Goal: Find specific page/section: Find specific page/section

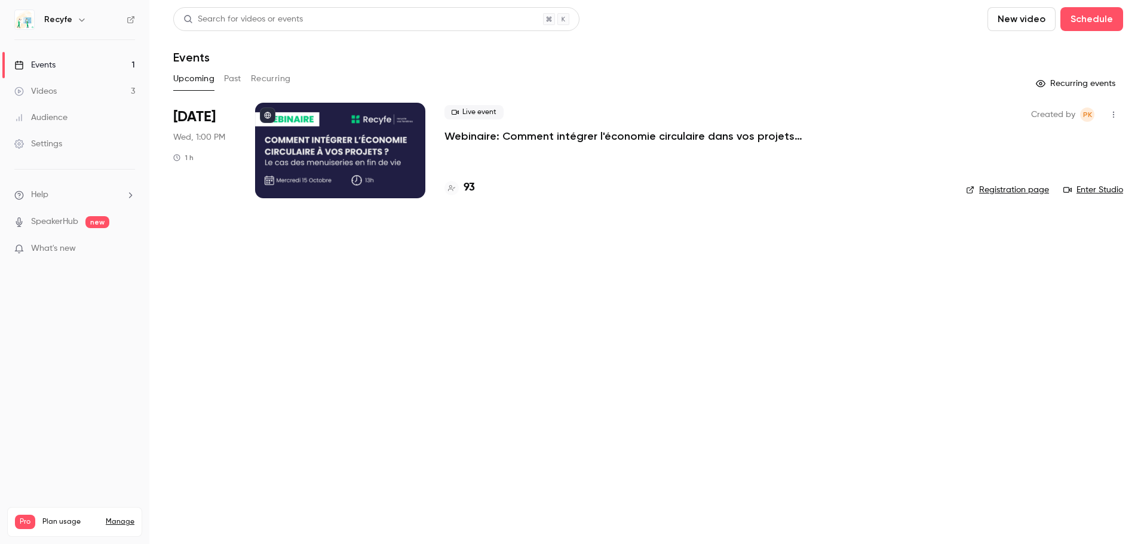
click at [471, 187] on h4 "93" at bounding box center [469, 188] width 11 height 16
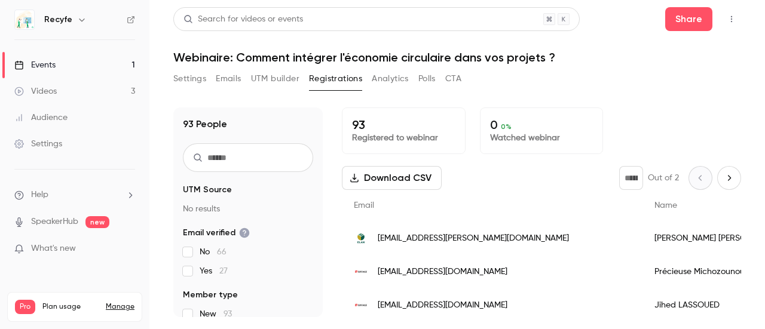
click at [195, 78] on button "Settings" at bounding box center [189, 78] width 33 height 19
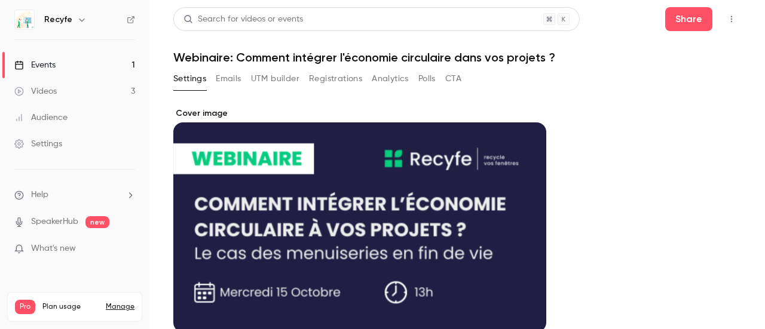
click at [48, 63] on div "Events" at bounding box center [34, 65] width 41 height 12
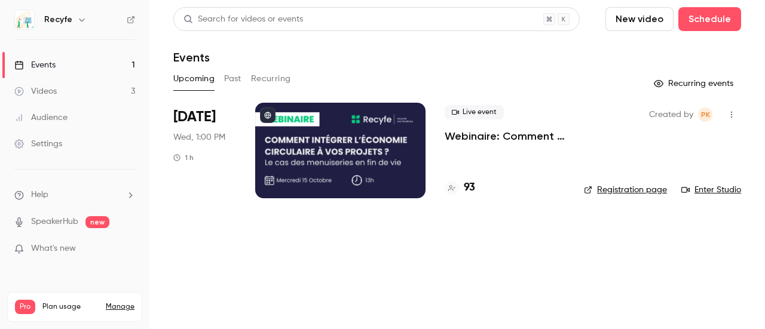
click at [736, 188] on link "Enter Studio" at bounding box center [711, 190] width 60 height 12
click at [465, 187] on h4 "93" at bounding box center [469, 188] width 11 height 16
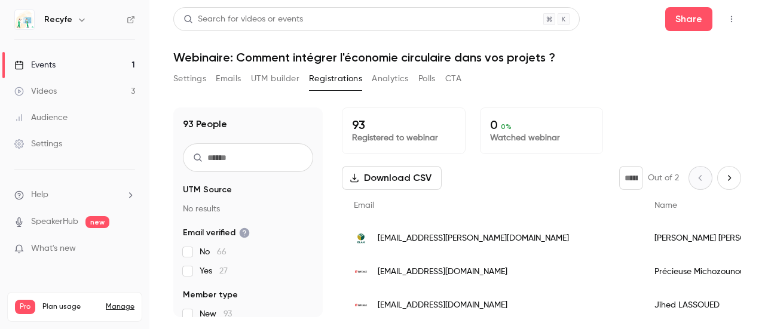
click at [722, 175] on icon "Next page" at bounding box center [728, 178] width 13 height 10
type input "*"
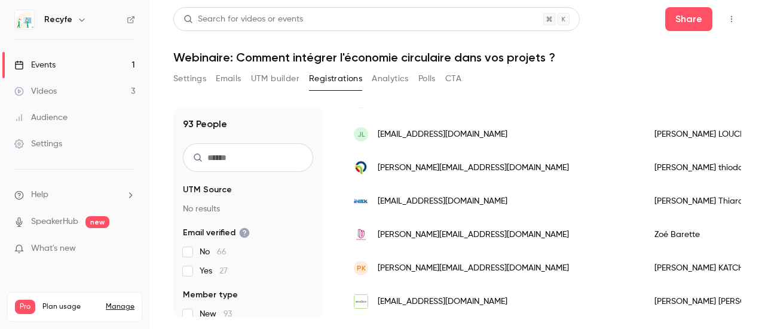
scroll to position [1352, 0]
